Goal: Find contact information: Find contact information

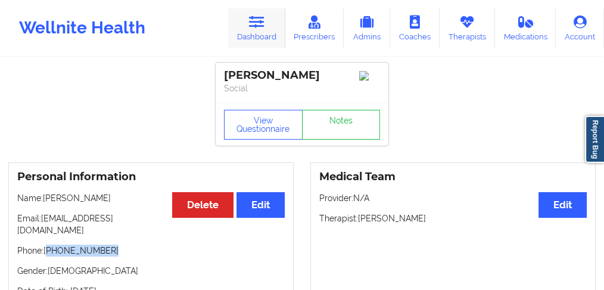
click at [264, 39] on link "Dashboard" at bounding box center [256, 27] width 57 height 39
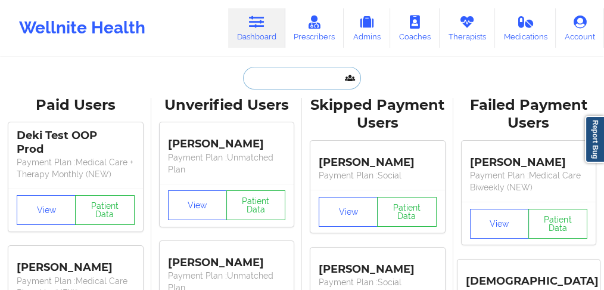
click at [250, 80] on input "text" at bounding box center [302, 78] width 118 height 23
paste input "[PERSON_NAME]"
type input "[PERSON_NAME]"
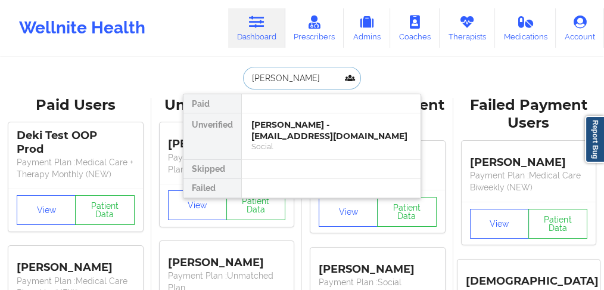
click at [265, 130] on div "[PERSON_NAME] - [EMAIL_ADDRESS][DOMAIN_NAME]" at bounding box center [331, 130] width 160 height 22
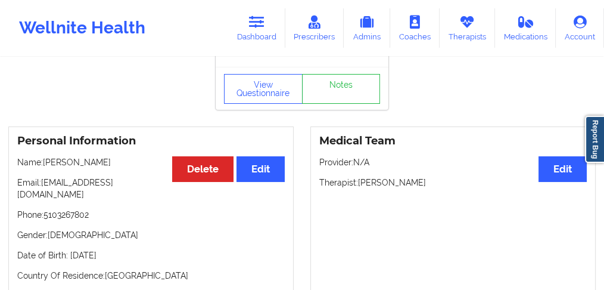
scroll to position [79, 0]
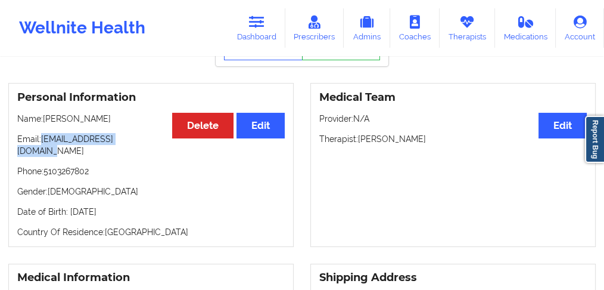
drag, startPoint x: 150, startPoint y: 142, endPoint x: 43, endPoint y: 144, distance: 106.7
click at [43, 144] on p "Email: [EMAIL_ADDRESS][DOMAIN_NAME]" at bounding box center [151, 145] width 268 height 24
copy p "[EMAIL_ADDRESS][DOMAIN_NAME]"
click at [258, 27] on icon at bounding box center [256, 21] width 15 height 13
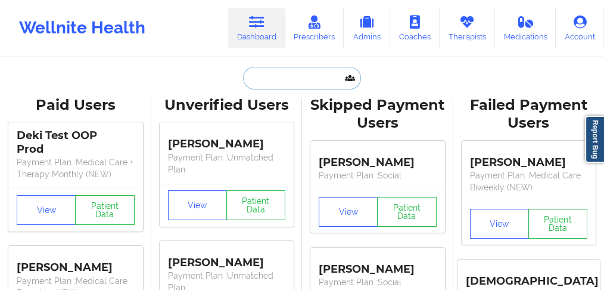
click at [275, 70] on input "text" at bounding box center [302, 78] width 118 height 23
paste input "[PERSON_NAME] [PERSON_NAME]"
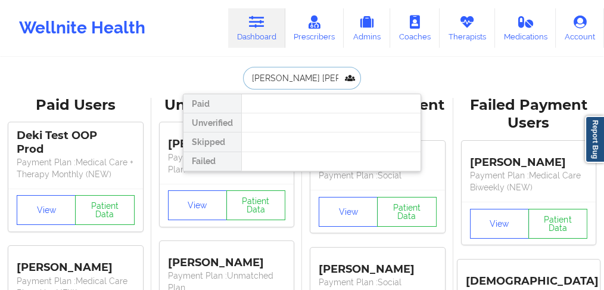
drag, startPoint x: 291, startPoint y: 79, endPoint x: 361, endPoint y: 86, distance: 70.1
click at [361, 86] on div "[PERSON_NAME] [PERSON_NAME]" at bounding box center [302, 78] width 118 height 23
drag, startPoint x: 272, startPoint y: 77, endPoint x: 333, endPoint y: 76, distance: 60.8
click at [329, 78] on input "[PERSON_NAME]" at bounding box center [302, 78] width 118 height 23
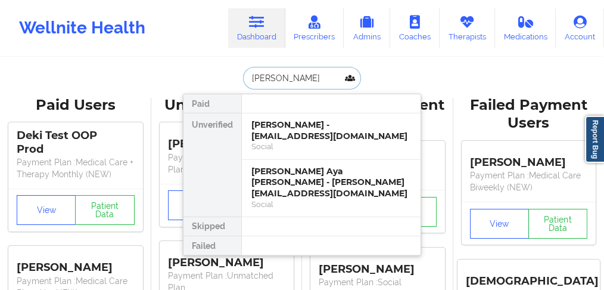
drag, startPoint x: 258, startPoint y: 77, endPoint x: 166, endPoint y: 76, distance: 91.8
type input "jimen"
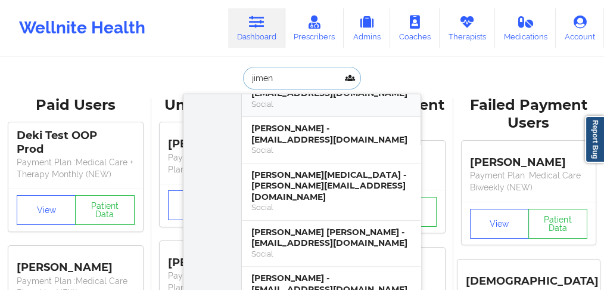
scroll to position [477, 0]
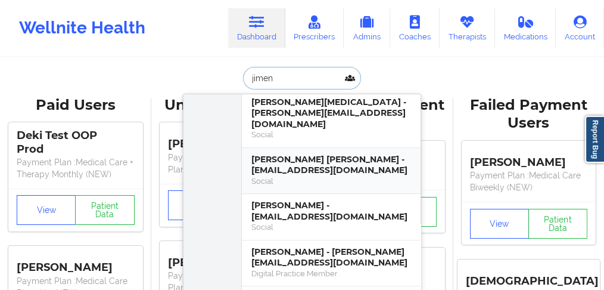
click at [303, 154] on div "[PERSON_NAME] [PERSON_NAME] - [EMAIL_ADDRESS][DOMAIN_NAME]" at bounding box center [331, 165] width 160 height 22
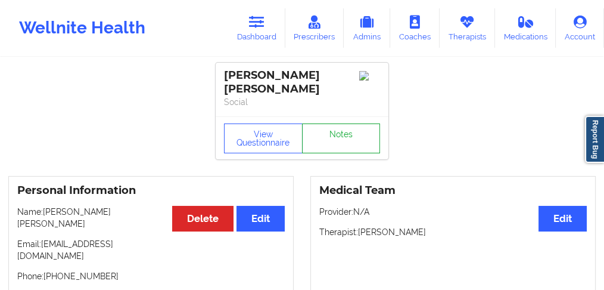
click at [335, 132] on link "Notes" at bounding box center [341, 138] width 79 height 30
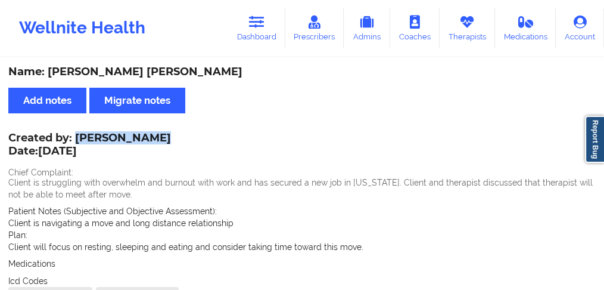
drag, startPoint x: 77, startPoint y: 136, endPoint x: 150, endPoint y: 134, distance: 72.1
click at [150, 134] on div "Created by: [PERSON_NAME] Date: [DATE]" at bounding box center [89, 145] width 163 height 27
copy div "[PERSON_NAME]"
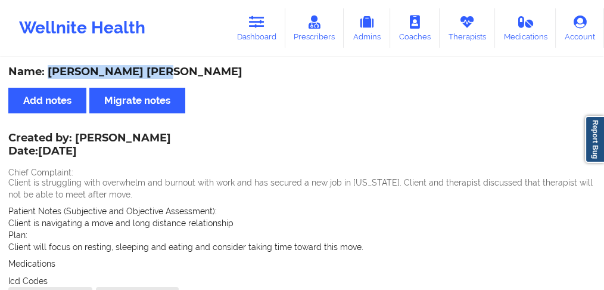
drag, startPoint x: 150, startPoint y: 73, endPoint x: 49, endPoint y: 70, distance: 100.8
click at [49, 70] on div "Name: [PERSON_NAME] [PERSON_NAME]" at bounding box center [302, 72] width 588 height 14
copy div "[PERSON_NAME] [PERSON_NAME]"
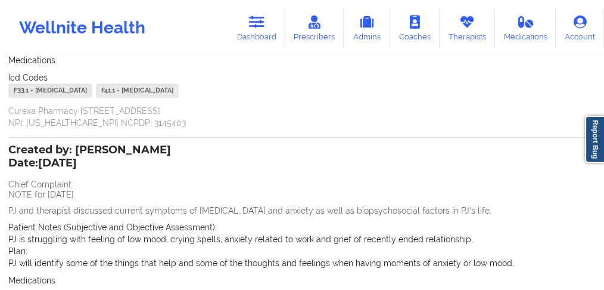
scroll to position [238, 0]
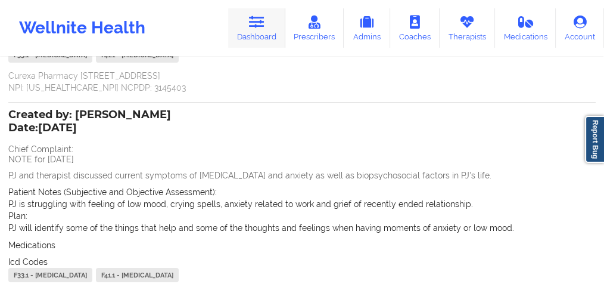
click at [249, 36] on link "Dashboard" at bounding box center [256, 27] width 57 height 39
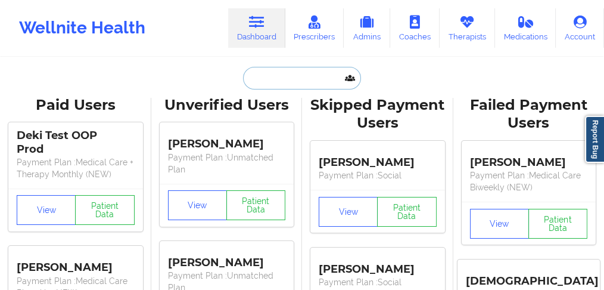
click at [275, 88] on input "text" at bounding box center [302, 78] width 118 height 23
paste input "[PERSON_NAME]"
type input "[PERSON_NAME]"
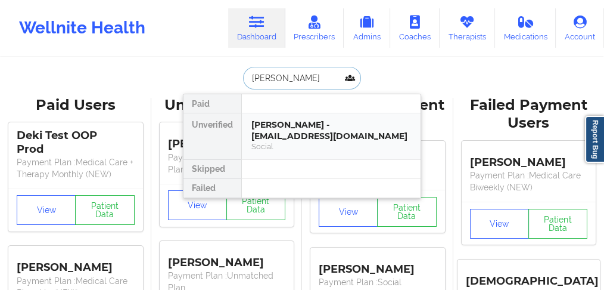
click at [285, 134] on div "[PERSON_NAME] - [EMAIL_ADDRESS][DOMAIN_NAME]" at bounding box center [331, 130] width 160 height 22
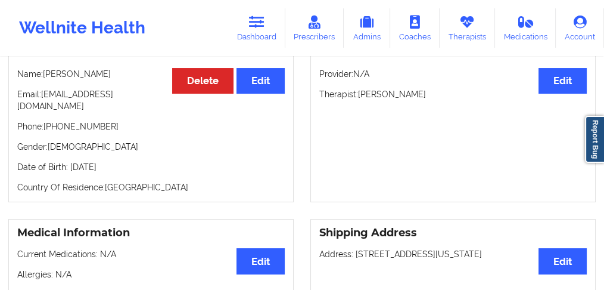
scroll to position [119, 0]
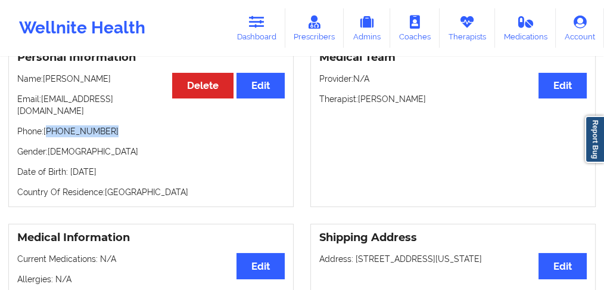
drag, startPoint x: 110, startPoint y: 125, endPoint x: 51, endPoint y: 123, distance: 58.4
click at [50, 125] on p "Phone: [PHONE_NUMBER]" at bounding box center [151, 131] width 268 height 12
copy p "[PHONE_NUMBER]"
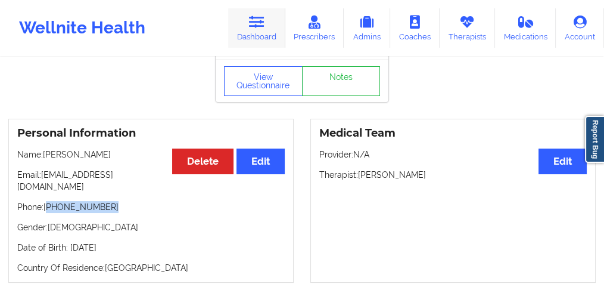
scroll to position [0, 0]
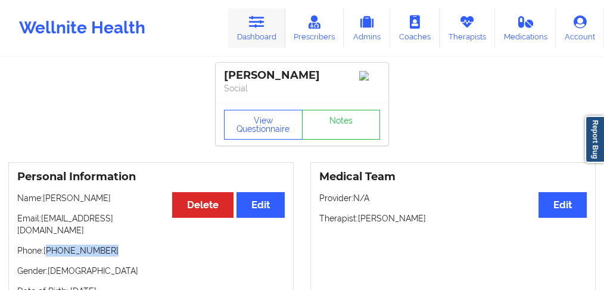
click at [270, 42] on link "Dashboard" at bounding box center [256, 27] width 57 height 39
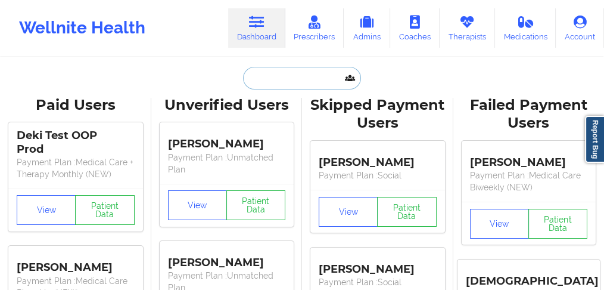
click at [262, 86] on input "text" at bounding box center [302, 78] width 118 height 23
paste input "[PERSON_NAME]"
type input "[PERSON_NAME]"
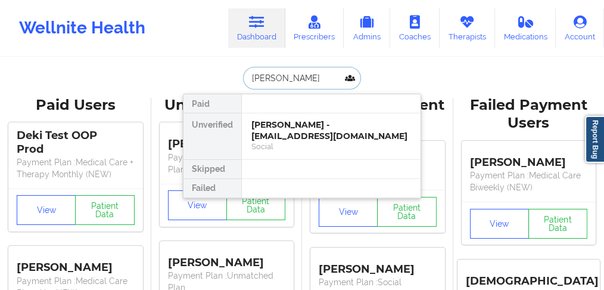
click at [271, 132] on div "[PERSON_NAME] - [EMAIL_ADDRESS][DOMAIN_NAME]" at bounding box center [331, 130] width 160 height 22
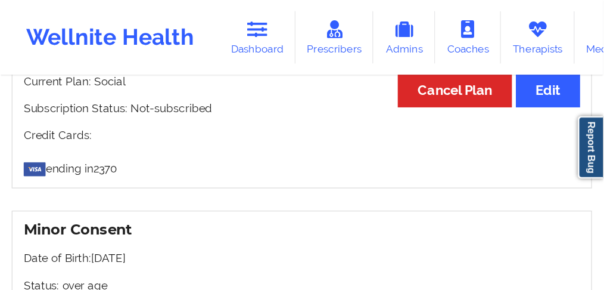
scroll to position [1005, 0]
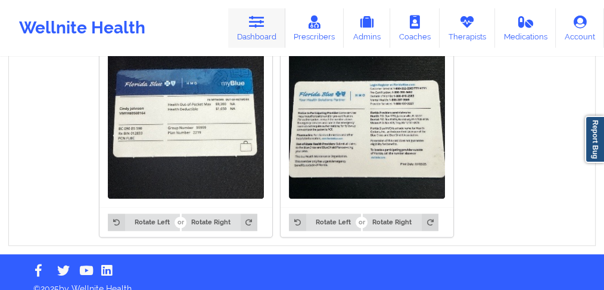
click at [251, 30] on link "Dashboard" at bounding box center [256, 27] width 57 height 39
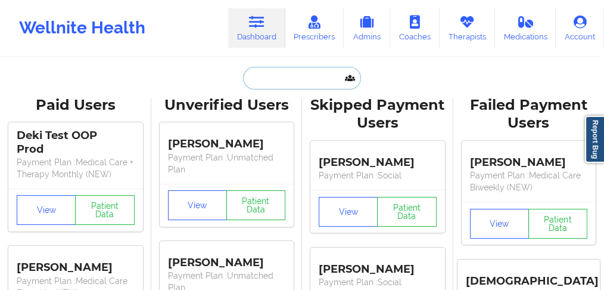
click at [265, 82] on input "text" at bounding box center [302, 78] width 118 height 23
paste input "[PERSON_NAME]"
type input "[PERSON_NAME]"
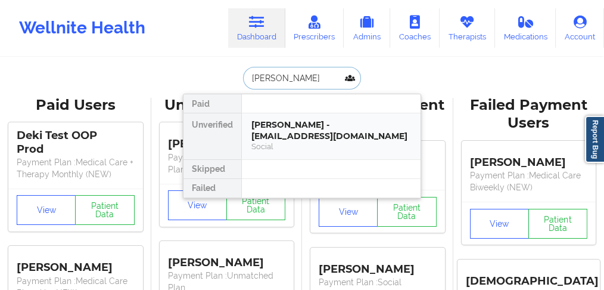
click at [268, 134] on div "[PERSON_NAME] - [EMAIL_ADDRESS][DOMAIN_NAME]" at bounding box center [331, 130] width 160 height 22
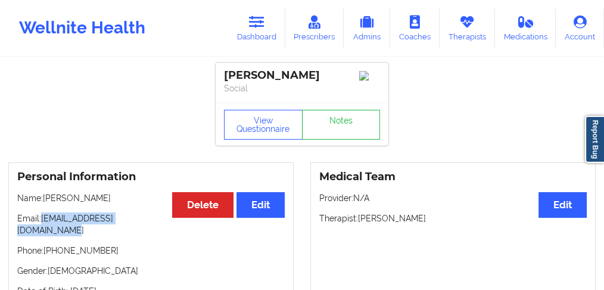
drag, startPoint x: 164, startPoint y: 224, endPoint x: 41, endPoint y: 221, distance: 122.8
click at [41, 221] on p "Email: [EMAIL_ADDRESS][DOMAIN_NAME]" at bounding box center [151, 224] width 268 height 24
copy p "[EMAIL_ADDRESS][DOMAIN_NAME]"
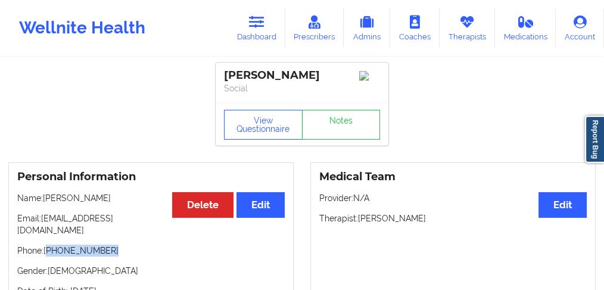
drag, startPoint x: 108, startPoint y: 240, endPoint x: 49, endPoint y: 242, distance: 59.6
click at [49, 244] on p "Phone: [PHONE_NUMBER]" at bounding box center [151, 250] width 268 height 12
copy p "[PHONE_NUMBER]"
